Goal: Task Accomplishment & Management: Use online tool/utility

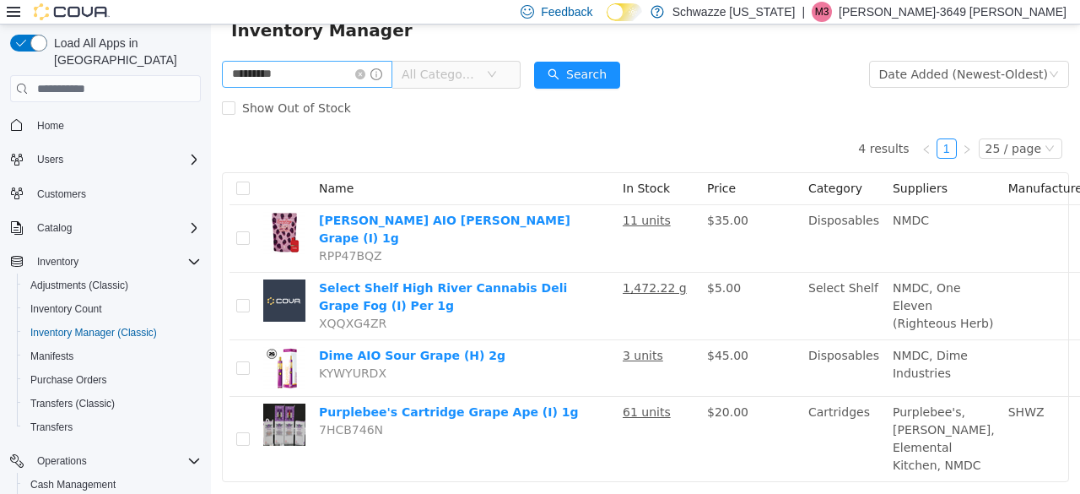
scroll to position [109, 0]
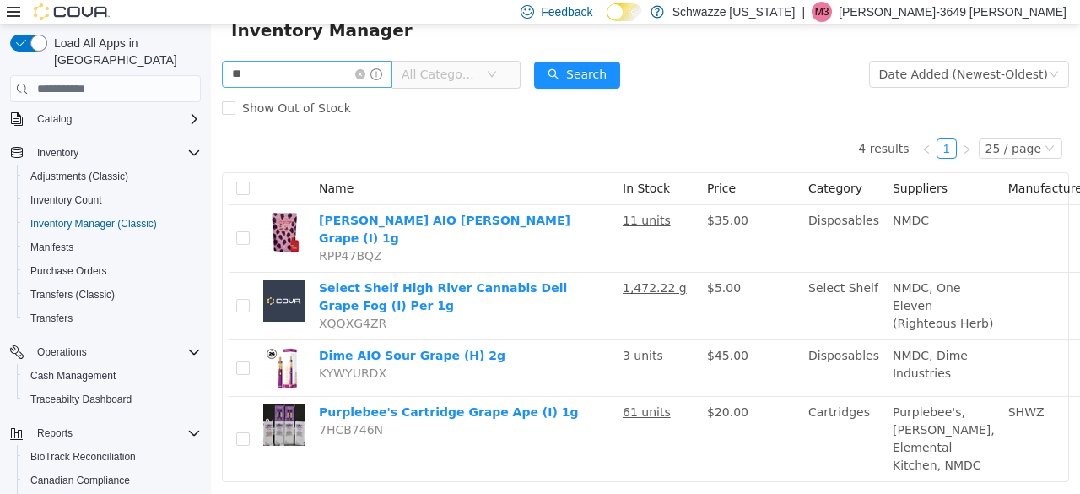
type input "*"
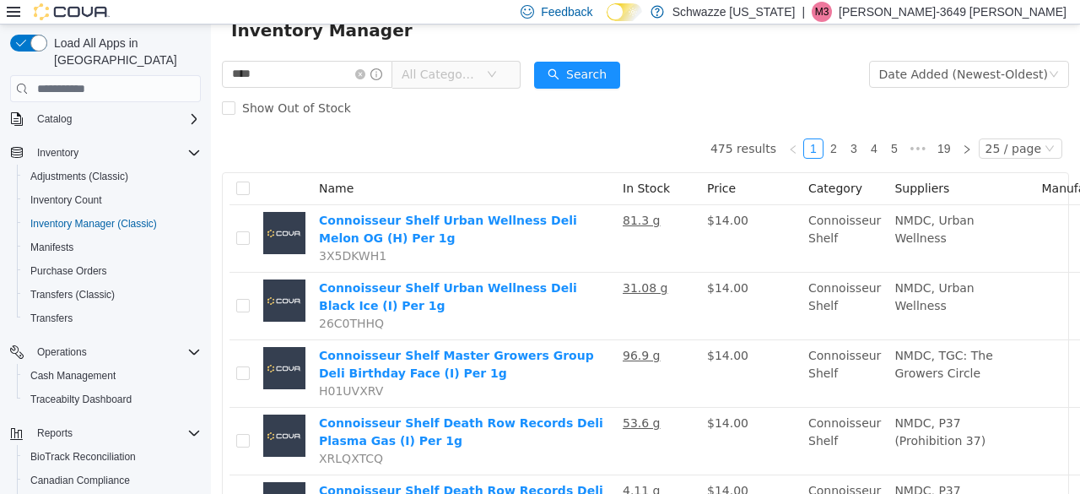
type input "*********"
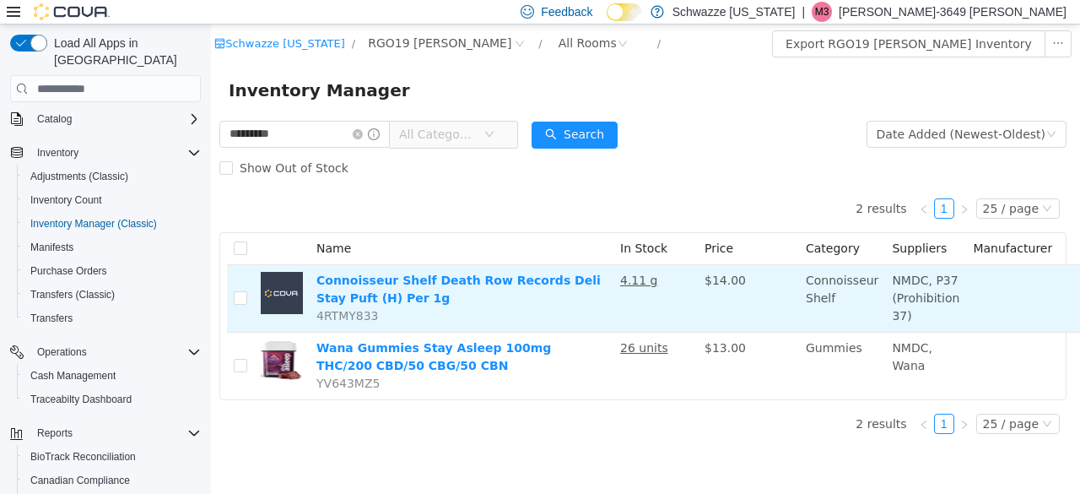
scroll to position [13, 0]
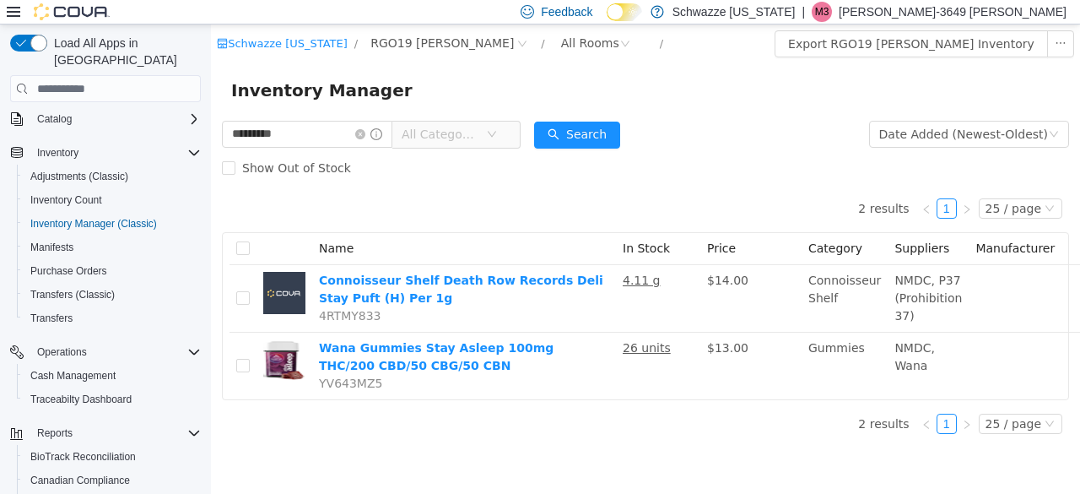
click at [20, 8] on div at bounding box center [58, 11] width 103 height 17
click at [13, 12] on icon at bounding box center [13, 12] width 13 height 10
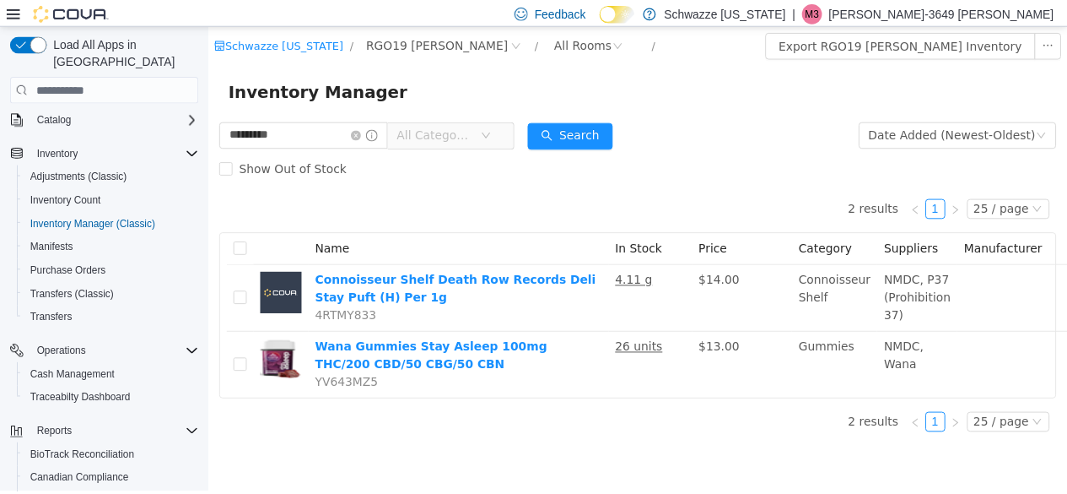
scroll to position [0, 0]
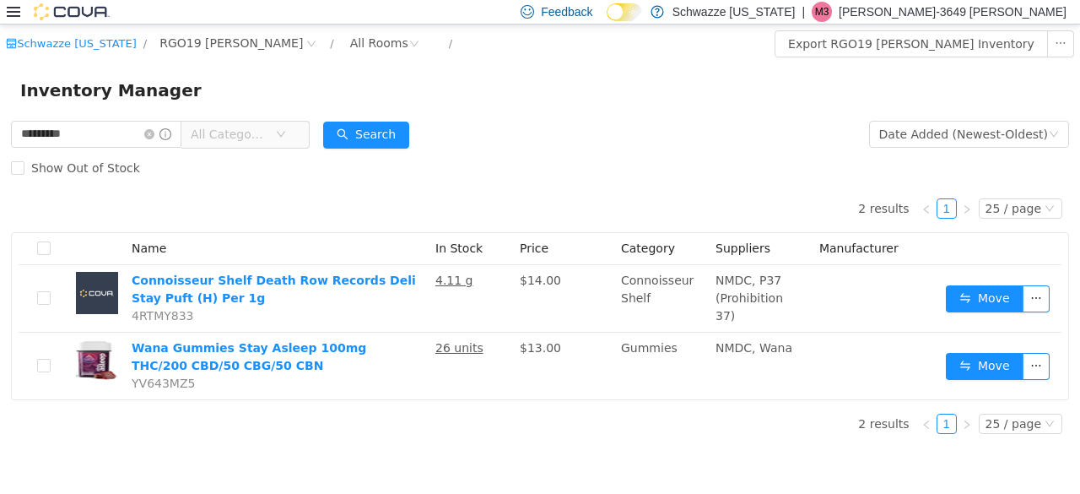
click at [77, 16] on img at bounding box center [72, 11] width 76 height 17
click at [75, 14] on img at bounding box center [72, 11] width 76 height 17
click at [71, 9] on img at bounding box center [72, 11] width 76 height 17
click at [12, 8] on icon at bounding box center [13, 12] width 13 height 10
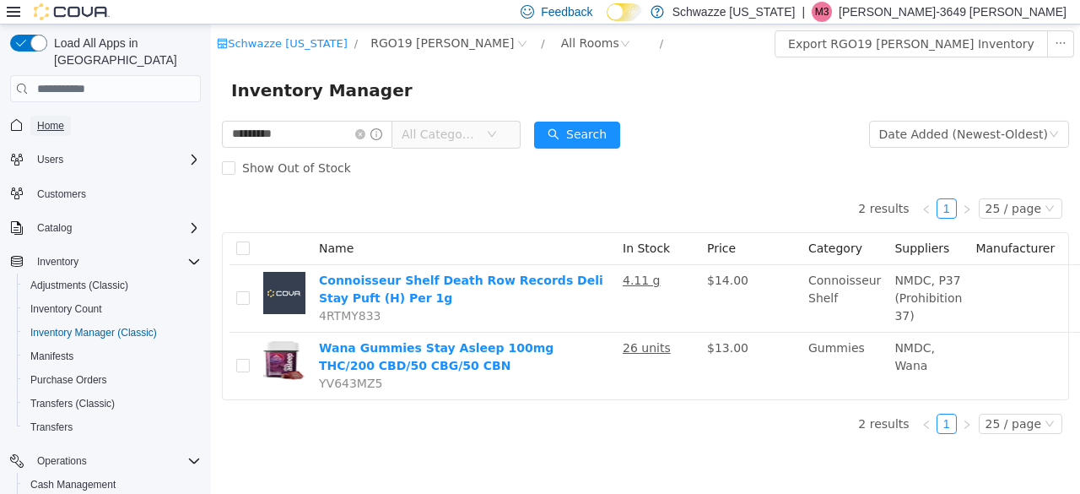
click at [48, 119] on span "Home" at bounding box center [50, 125] width 27 height 13
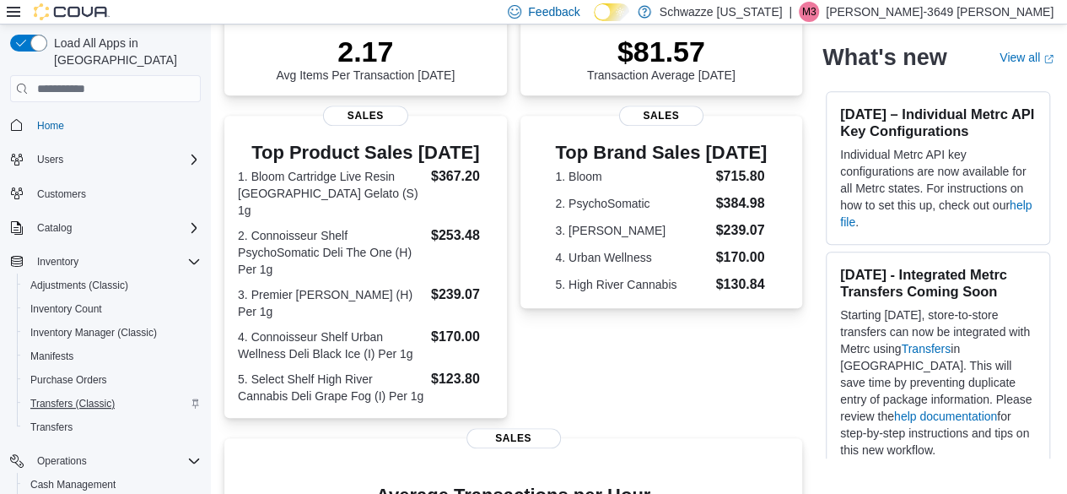
scroll to position [228, 0]
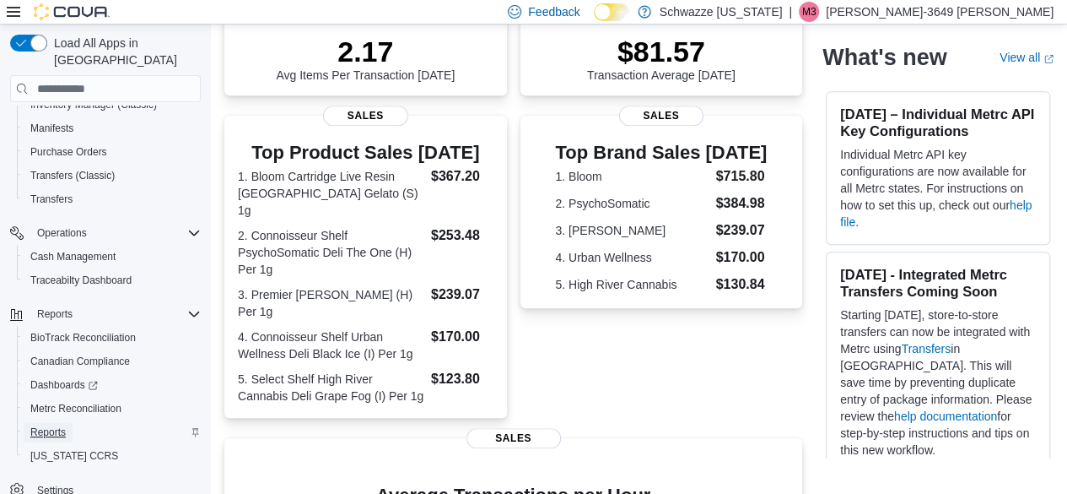
click at [50, 425] on span "Reports" at bounding box center [47, 431] width 35 height 13
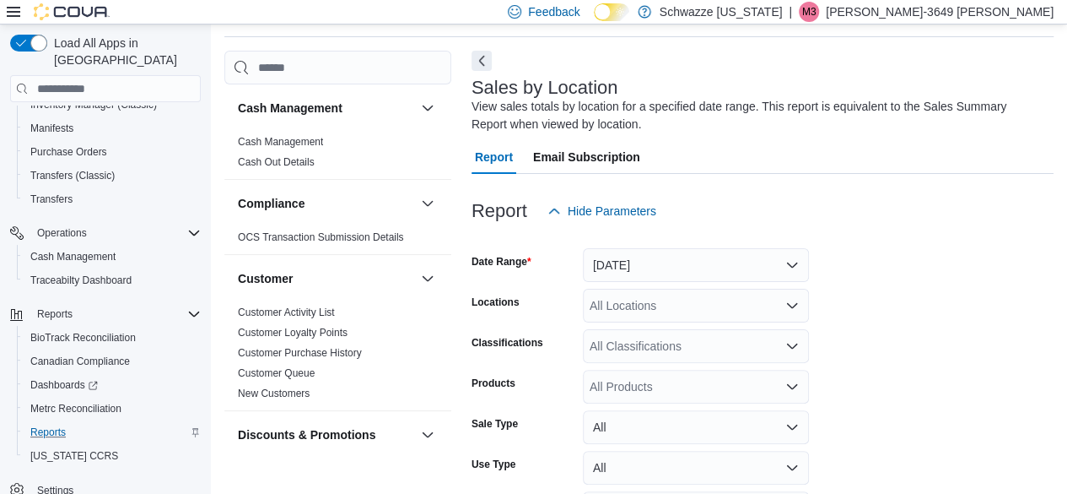
scroll to position [57, 0]
click at [790, 262] on button "[DATE]" at bounding box center [696, 264] width 226 height 34
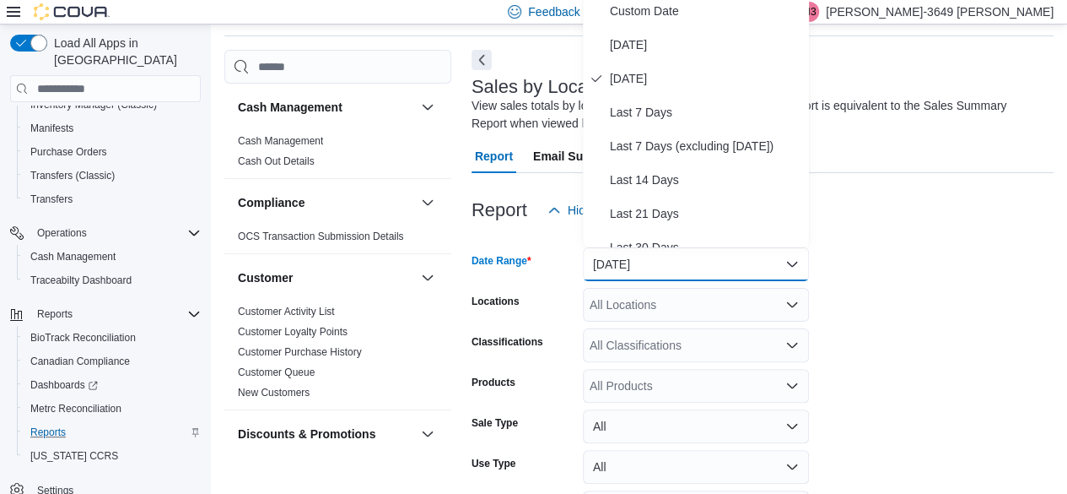
scroll to position [51, 0]
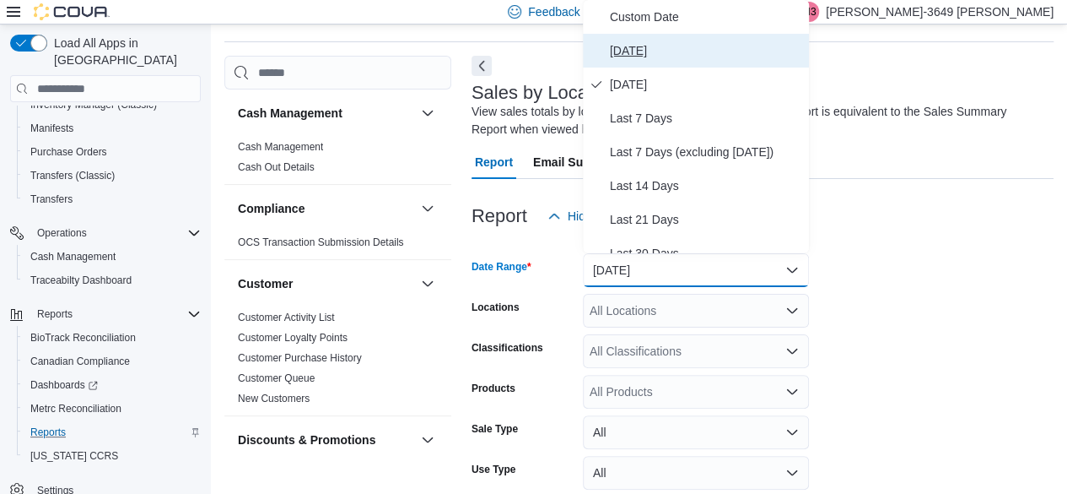
click at [626, 51] on span "[DATE]" at bounding box center [706, 50] width 192 height 20
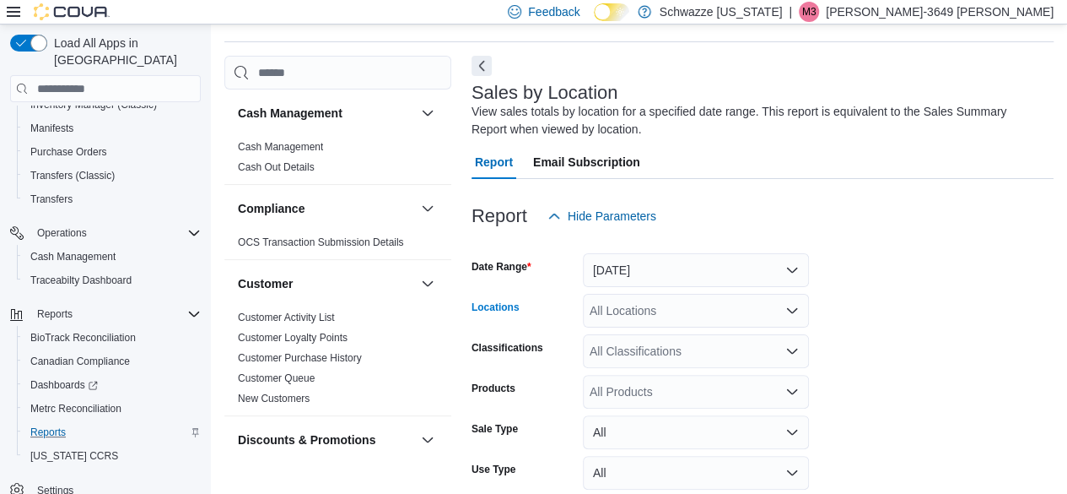
click at [790, 308] on icon "Open list of options" at bounding box center [791, 310] width 13 height 13
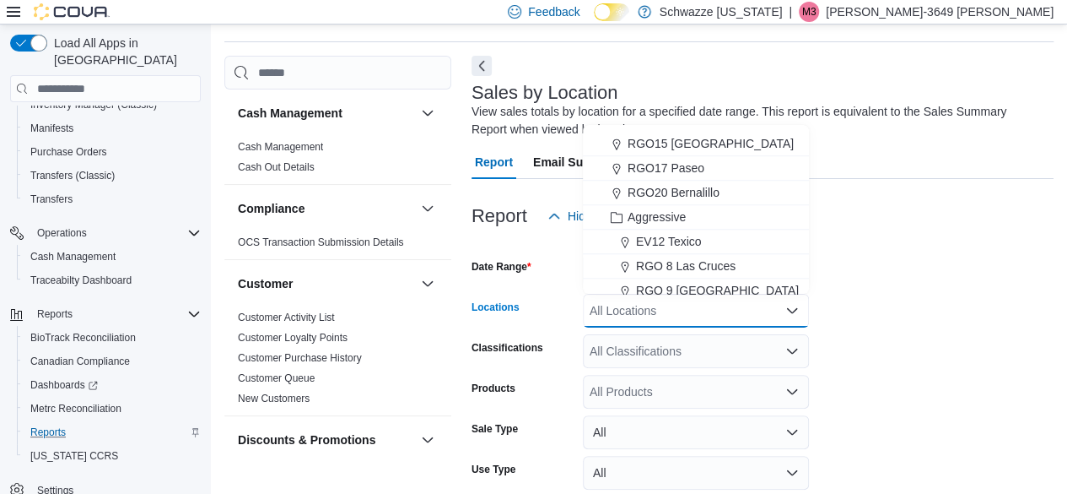
scroll to position [834, 0]
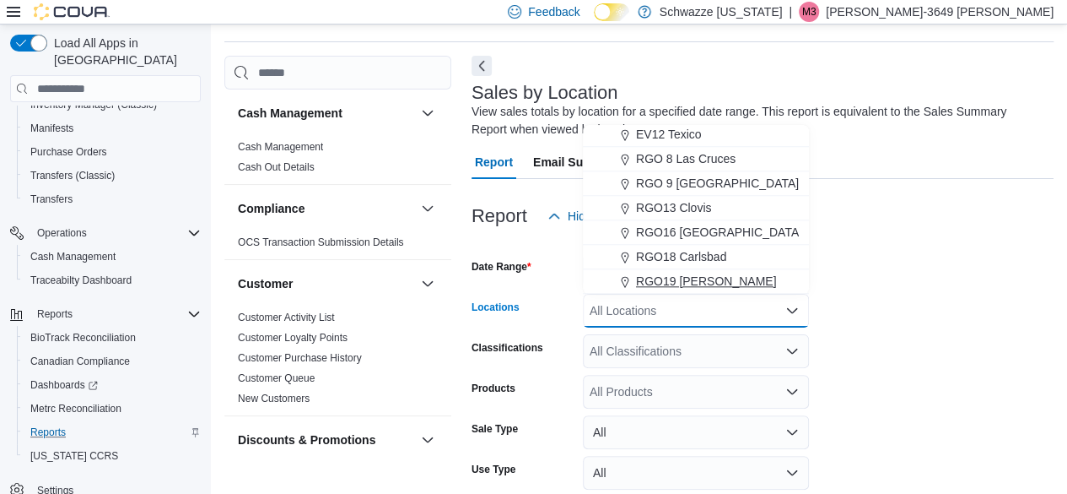
click at [700, 280] on span "RGO19 [PERSON_NAME]" at bounding box center [706, 280] width 141 height 17
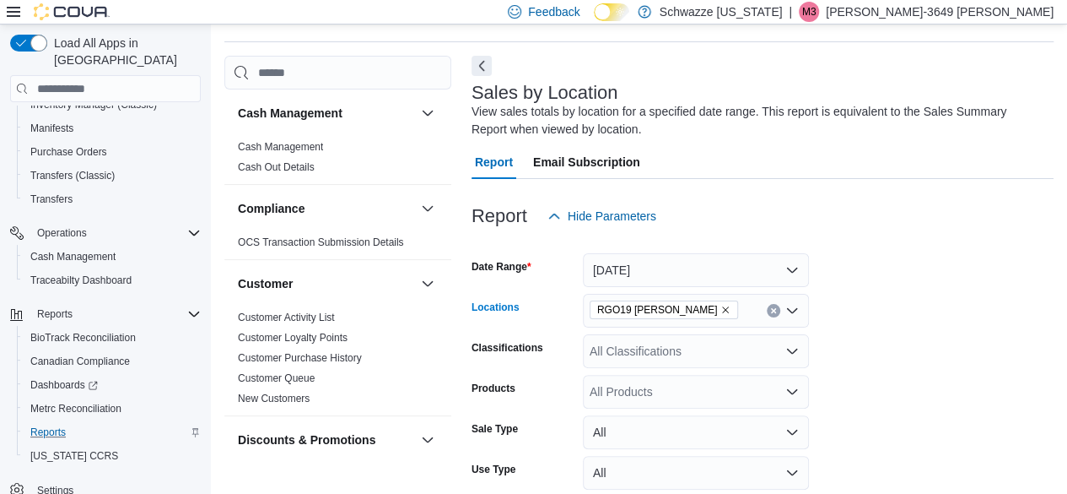
scroll to position [167, 0]
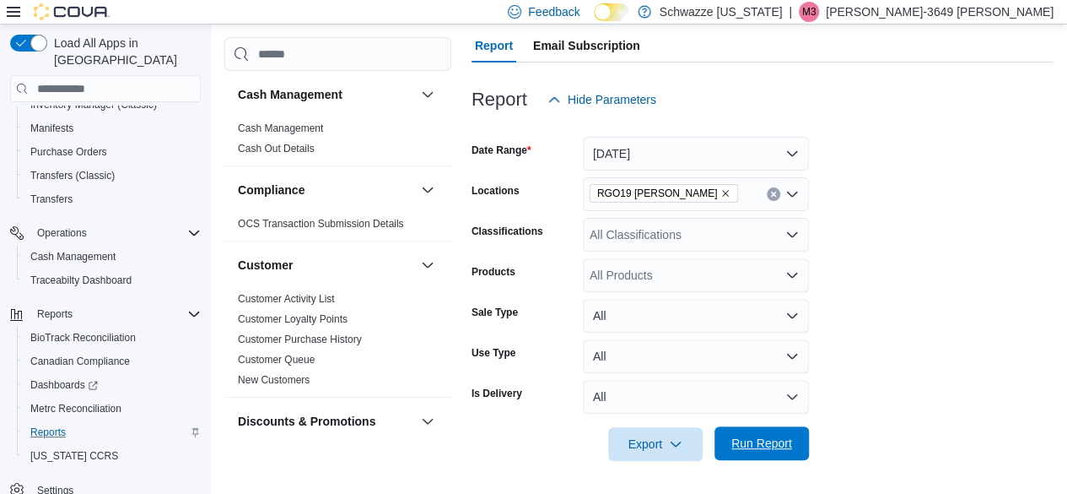
click at [760, 442] on span "Run Report" at bounding box center [761, 442] width 61 height 17
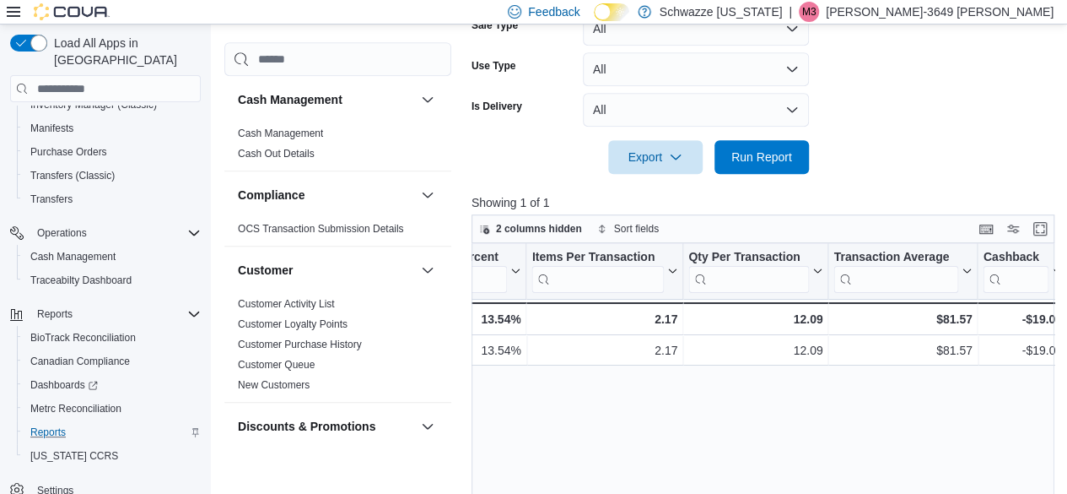
scroll to position [0, 1387]
